Goal: Task Accomplishment & Management: Use online tool/utility

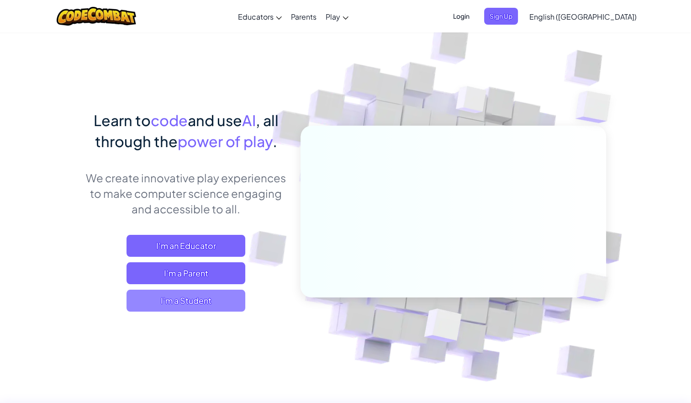
click at [186, 295] on span "I'm a Student" at bounding box center [185, 300] width 119 height 22
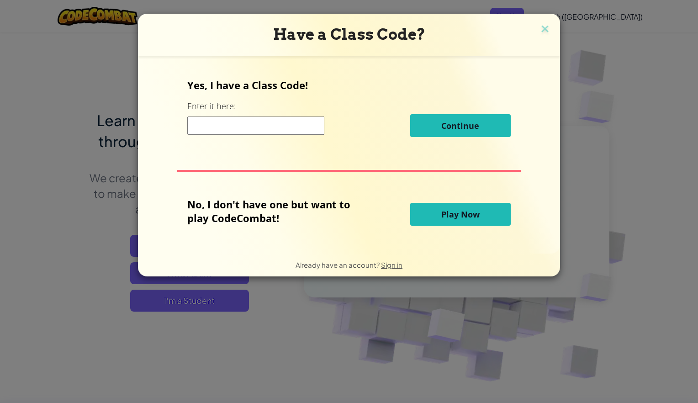
click at [437, 211] on button "Play Now" at bounding box center [460, 214] width 100 height 23
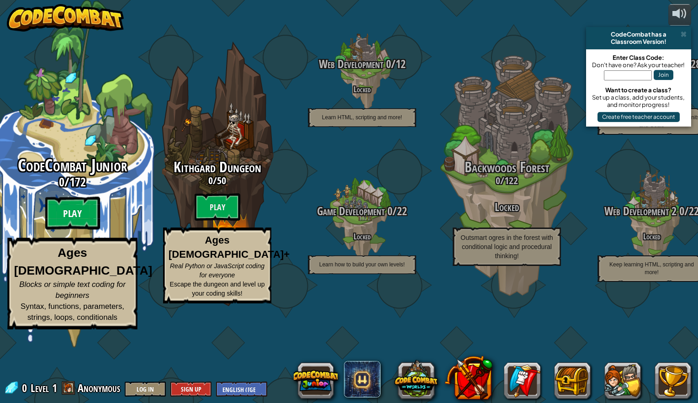
click at [74, 230] on btn "Play" at bounding box center [72, 213] width 55 height 33
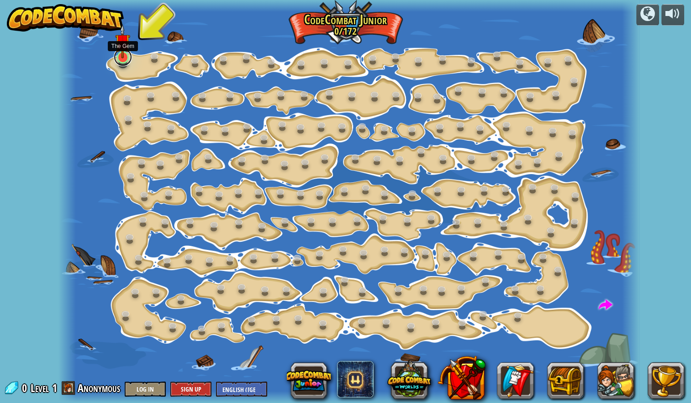
click at [117, 61] on link at bounding box center [123, 57] width 18 height 18
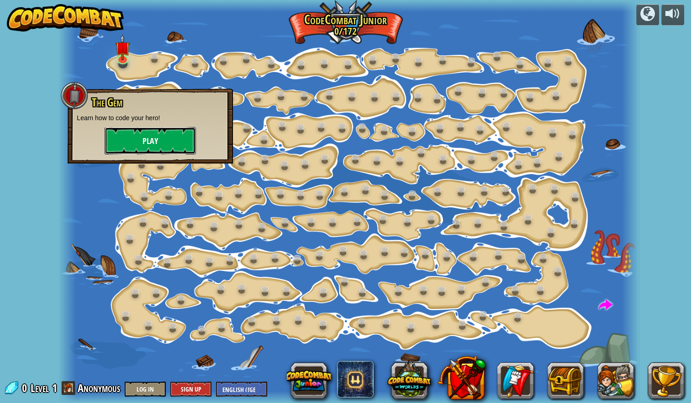
click at [139, 138] on button "Play" at bounding box center [150, 140] width 91 height 27
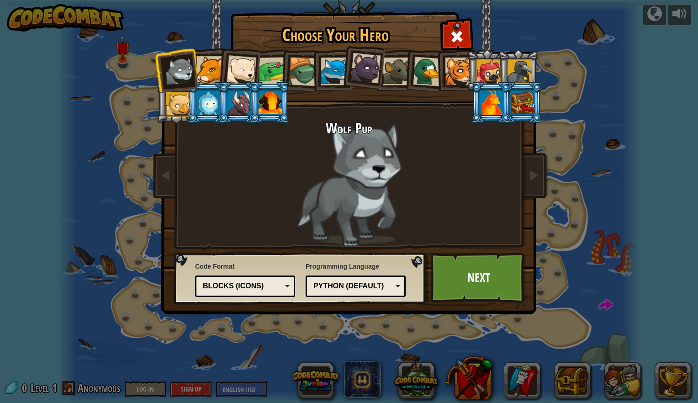
click at [334, 74] on div at bounding box center [334, 72] width 28 height 28
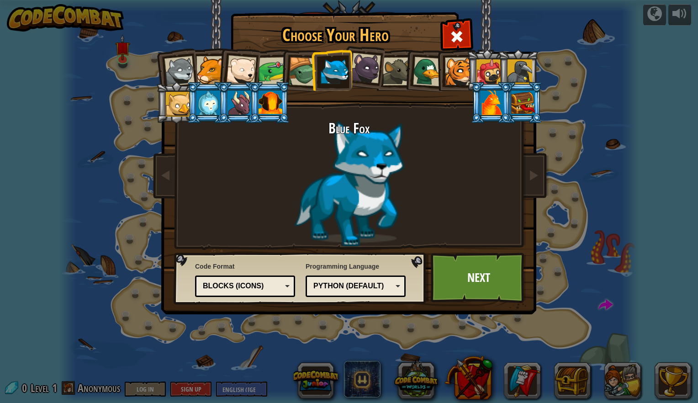
click at [334, 74] on div at bounding box center [334, 72] width 28 height 28
click at [372, 165] on div "Blue Fox" at bounding box center [349, 184] width 342 height 126
click at [184, 68] on div at bounding box center [179, 71] width 30 height 30
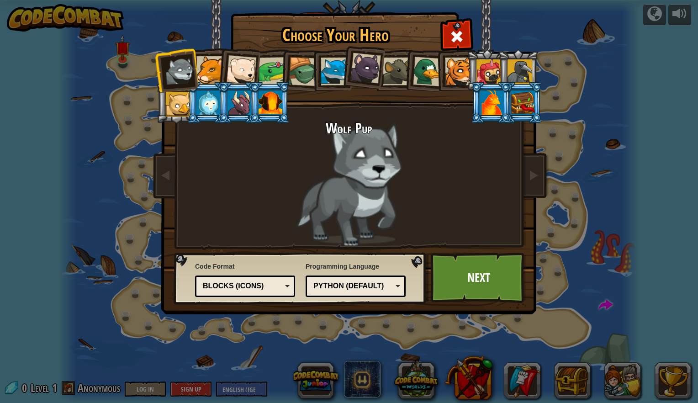
click at [209, 66] on div at bounding box center [210, 70] width 28 height 28
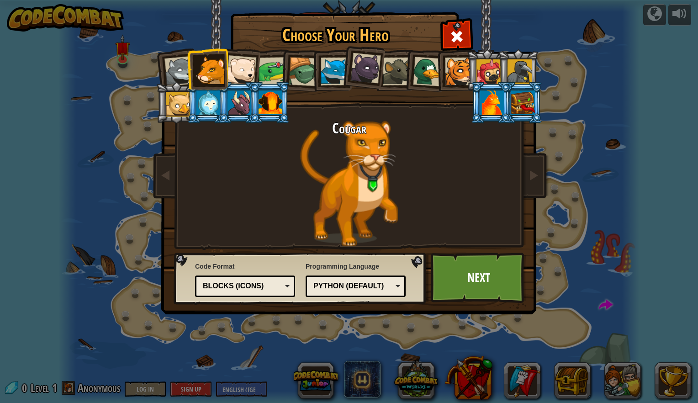
click at [430, 76] on div at bounding box center [428, 72] width 30 height 30
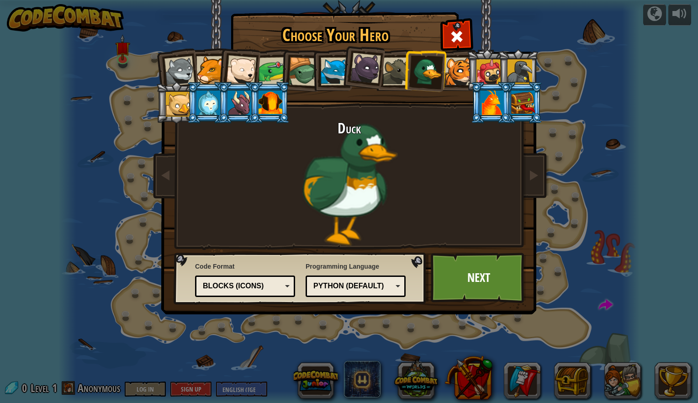
click at [456, 74] on div at bounding box center [459, 72] width 28 height 28
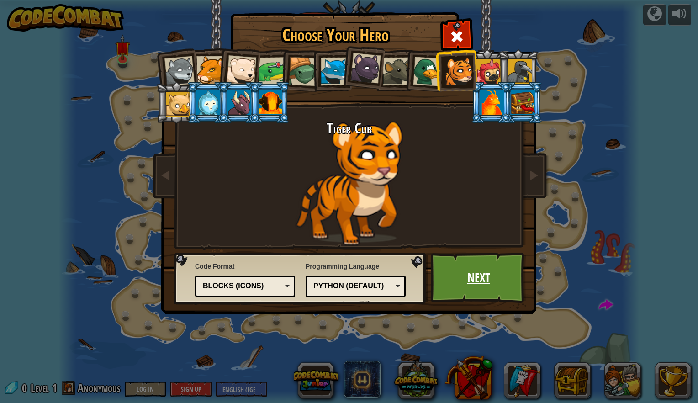
click at [461, 273] on link "Next" at bounding box center [477, 277] width 95 height 50
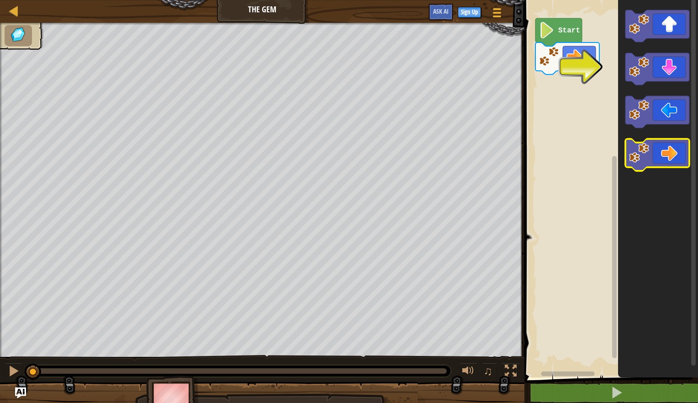
click at [667, 145] on icon "Blockly Workspace" at bounding box center [657, 155] width 64 height 32
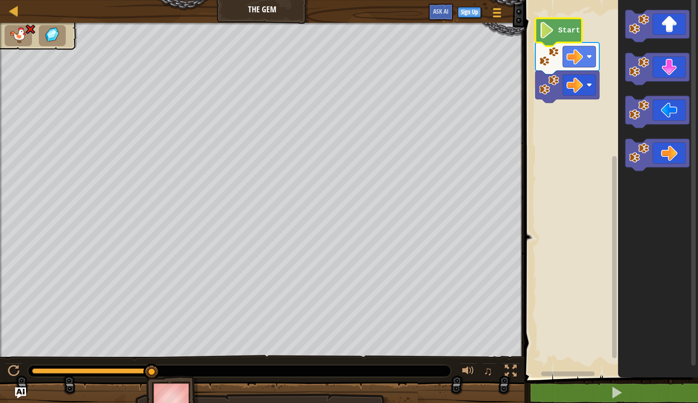
click at [555, 34] on icon "Blockly Workspace" at bounding box center [558, 32] width 47 height 28
click at [540, 30] on image "Blockly Workspace" at bounding box center [547, 30] width 16 height 16
click at [29, 28] on img at bounding box center [31, 29] width 12 height 11
click at [14, 11] on div at bounding box center [13, 10] width 11 height 11
